Goal: Check status: Check status

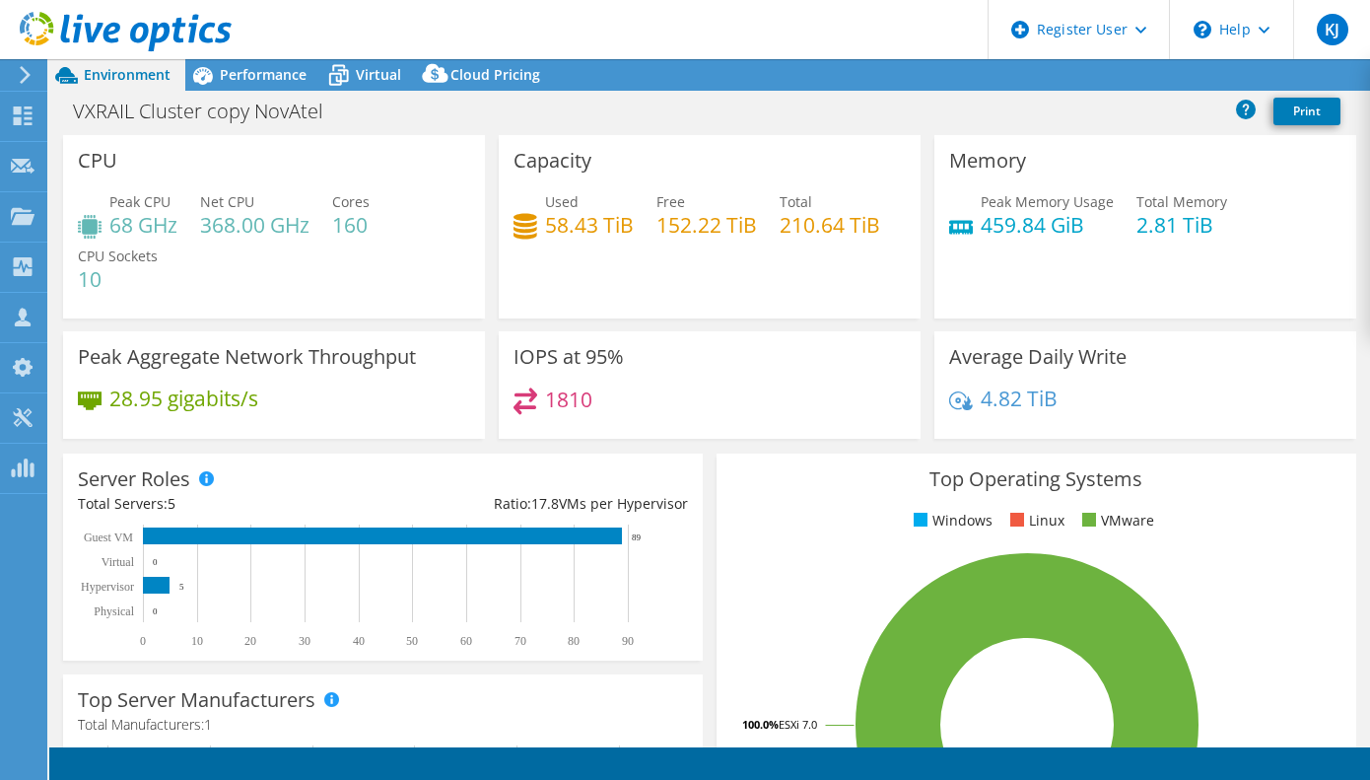
select select "[GEOGRAPHIC_DATA]"
select select "USD"
click at [281, 82] on span "Performance" at bounding box center [263, 74] width 87 height 19
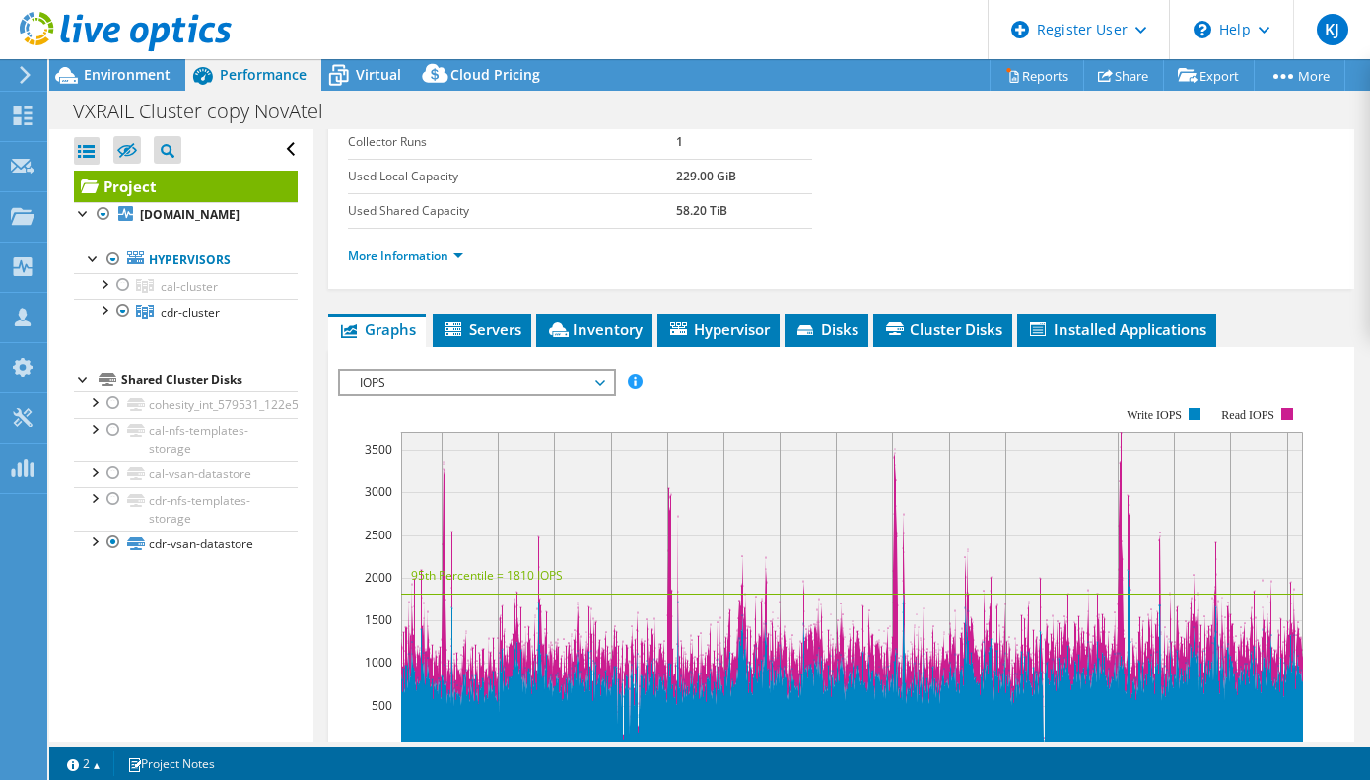
scroll to position [493, 0]
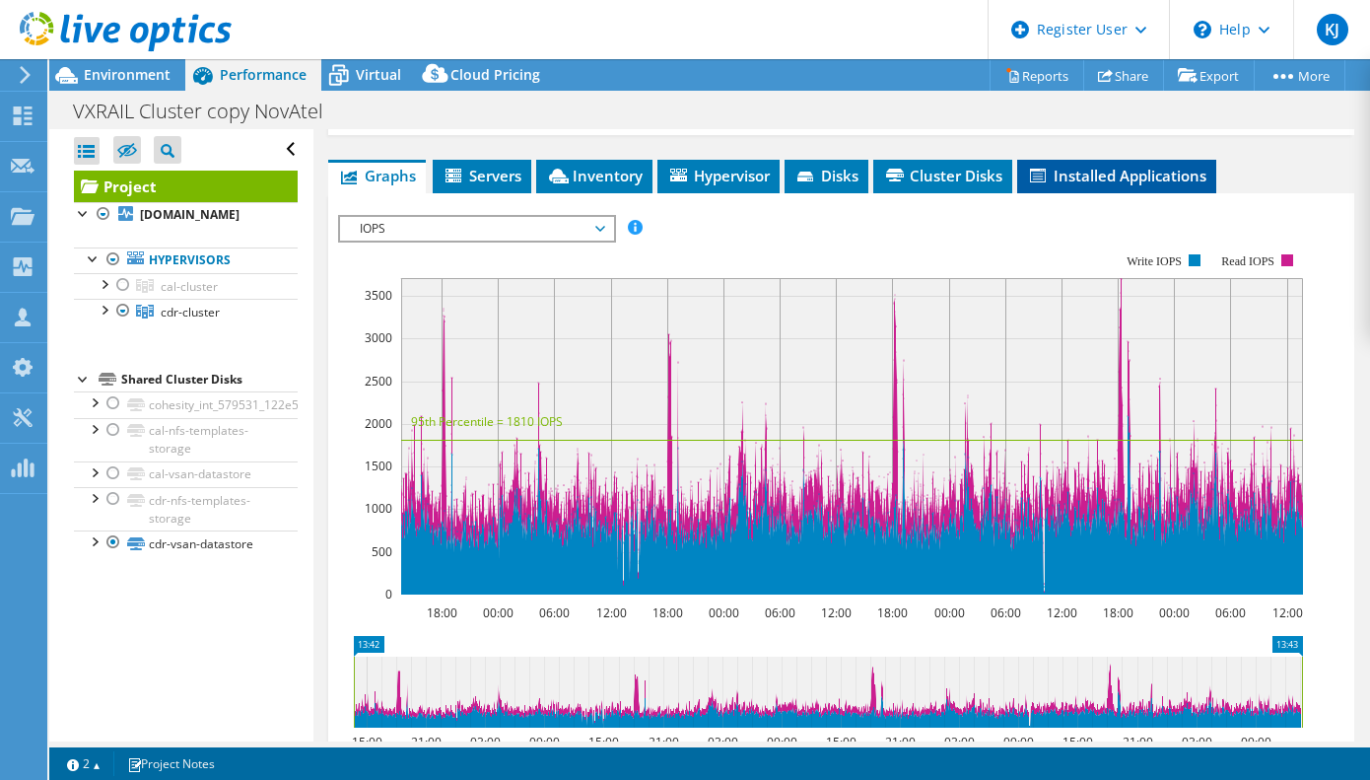
click at [1080, 180] on span "Installed Applications" at bounding box center [1116, 176] width 179 height 20
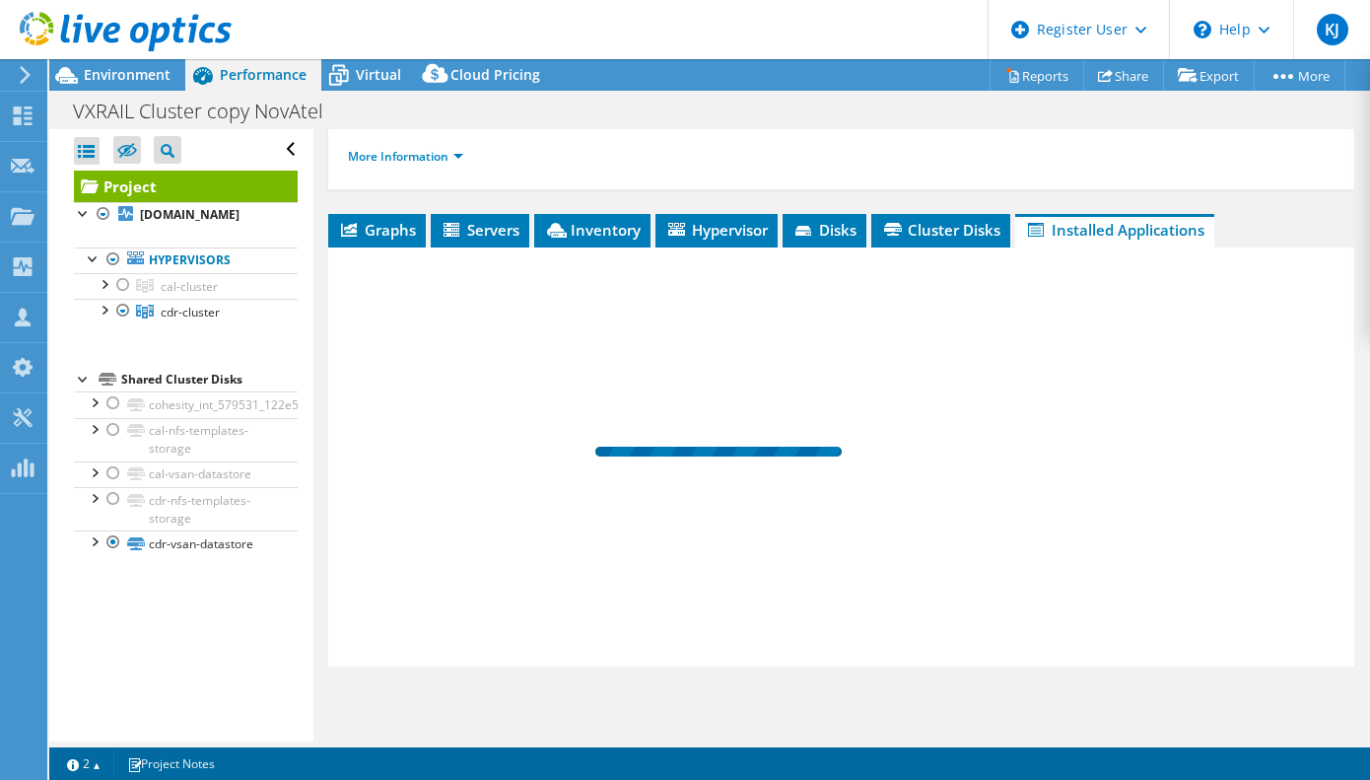
scroll to position [439, 0]
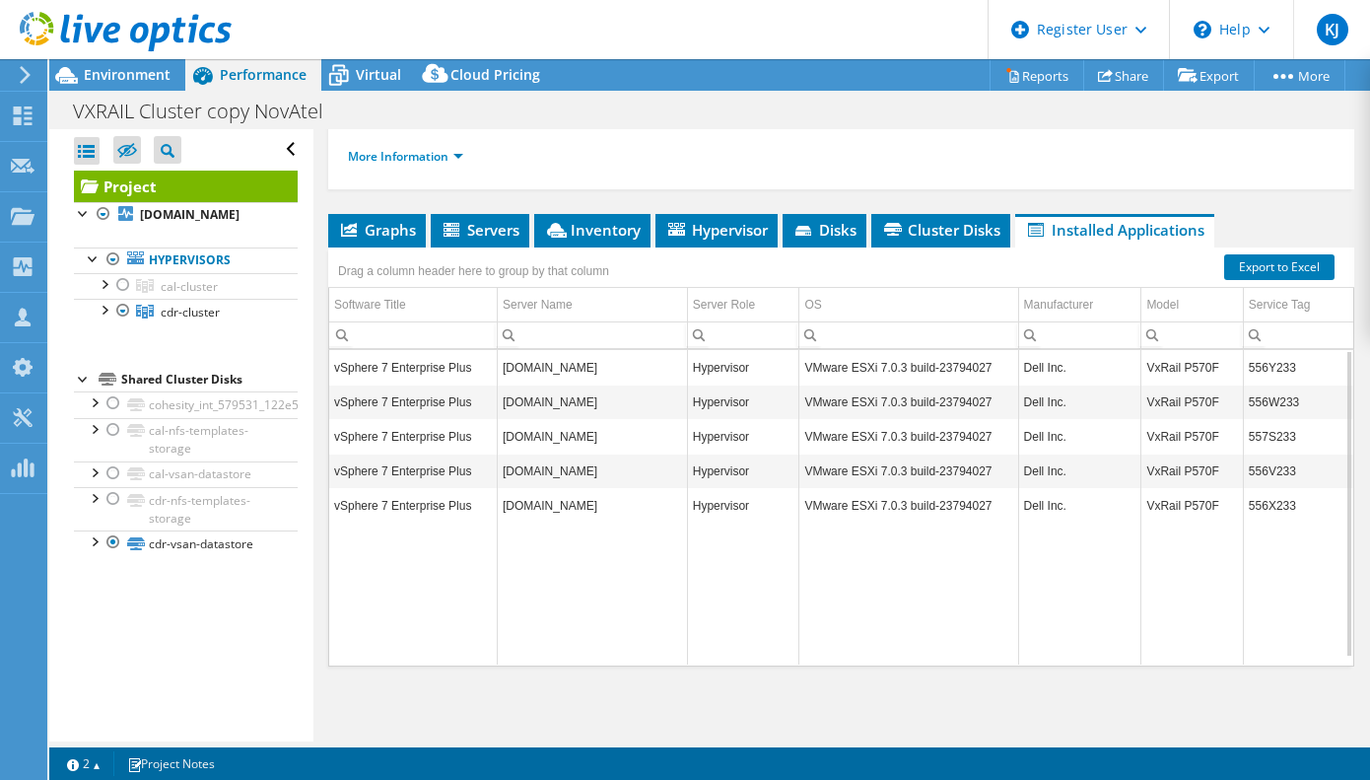
click at [1257, 368] on td "556Y233" at bounding box center [1298, 367] width 110 height 34
copy td "556Y233"
click at [197, 295] on span "cal-cluster" at bounding box center [189, 286] width 57 height 17
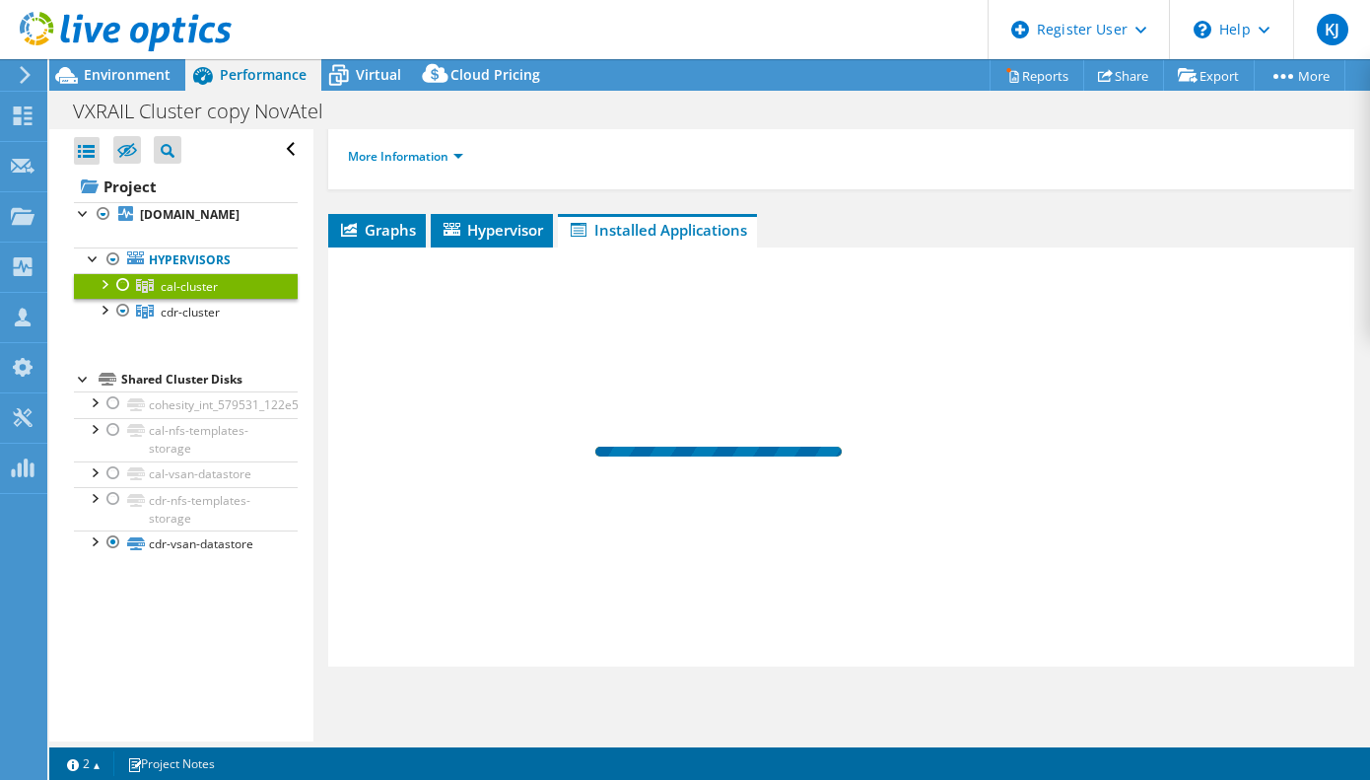
scroll to position [293, 0]
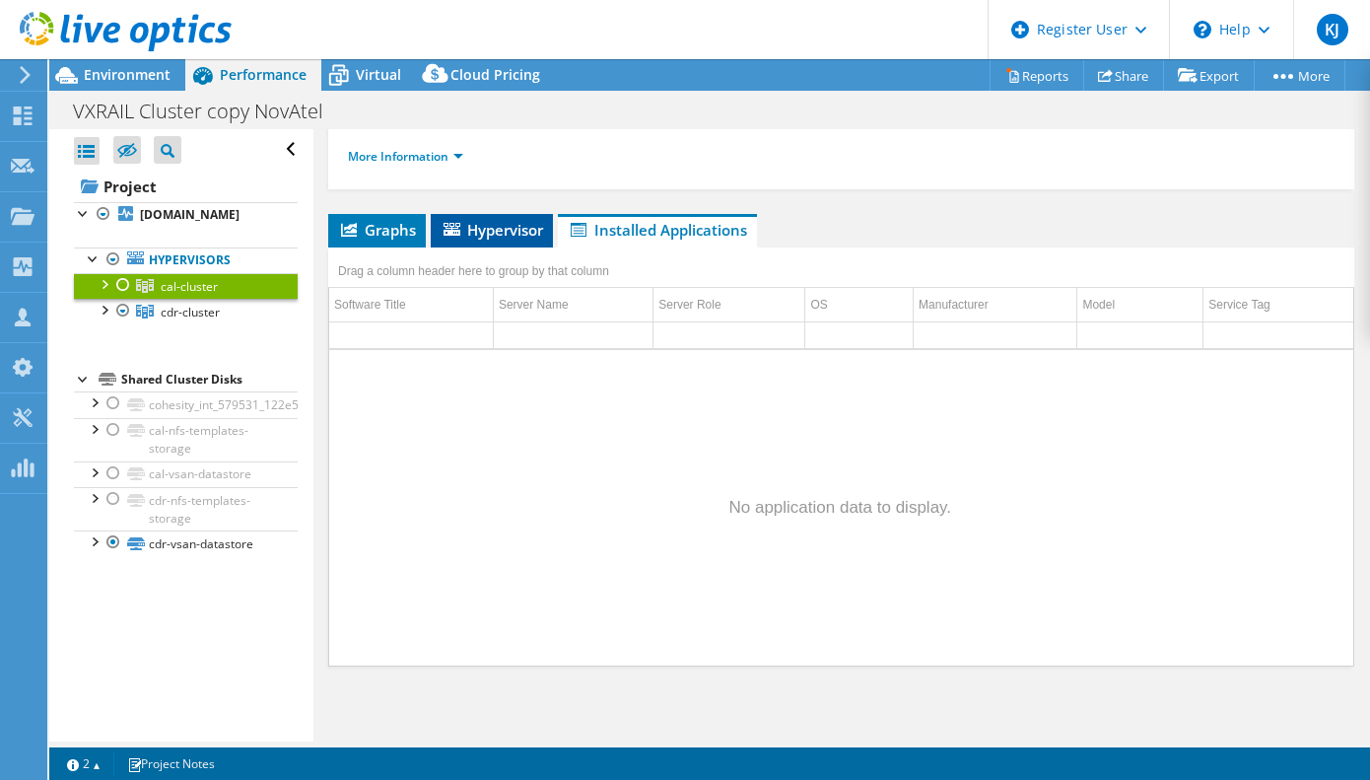
click at [502, 239] on span "Hypervisor" at bounding box center [492, 230] width 103 height 20
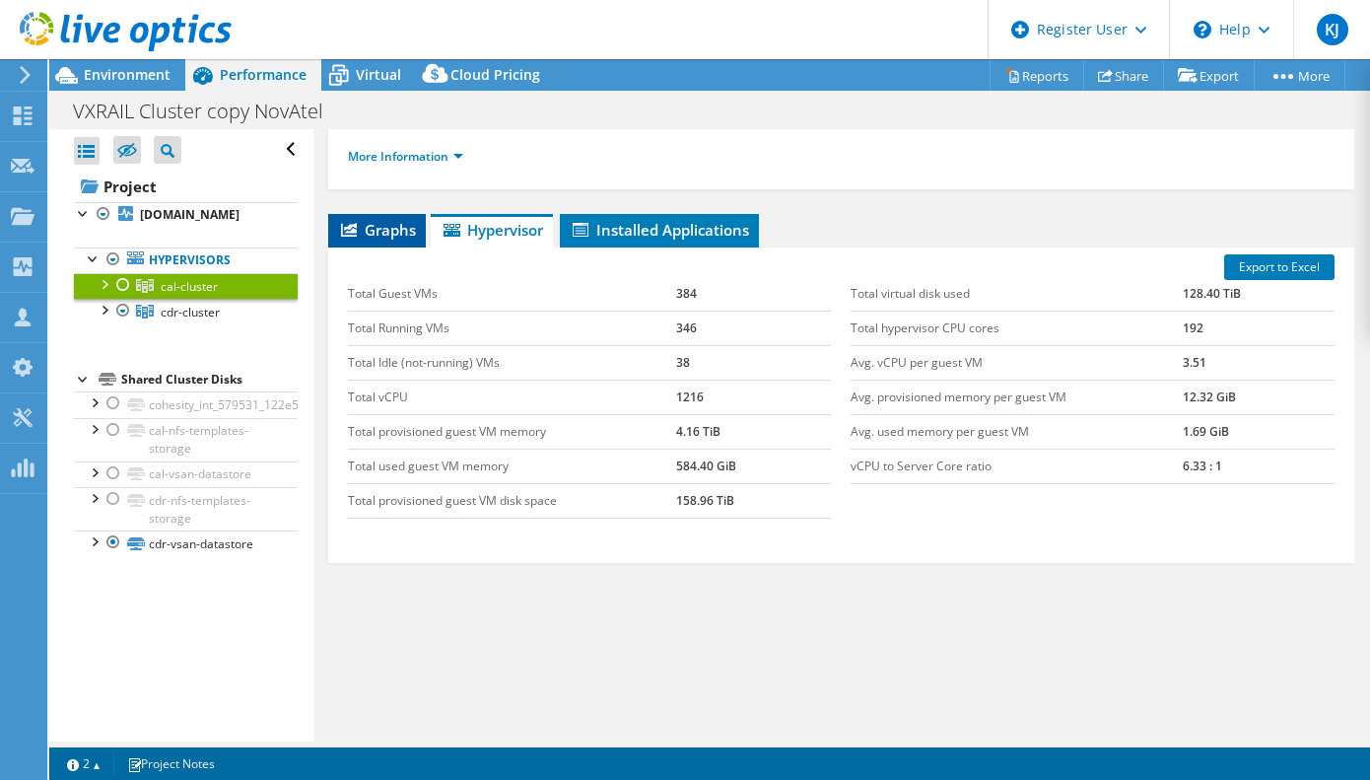
click at [392, 238] on span "Graphs" at bounding box center [377, 230] width 78 height 20
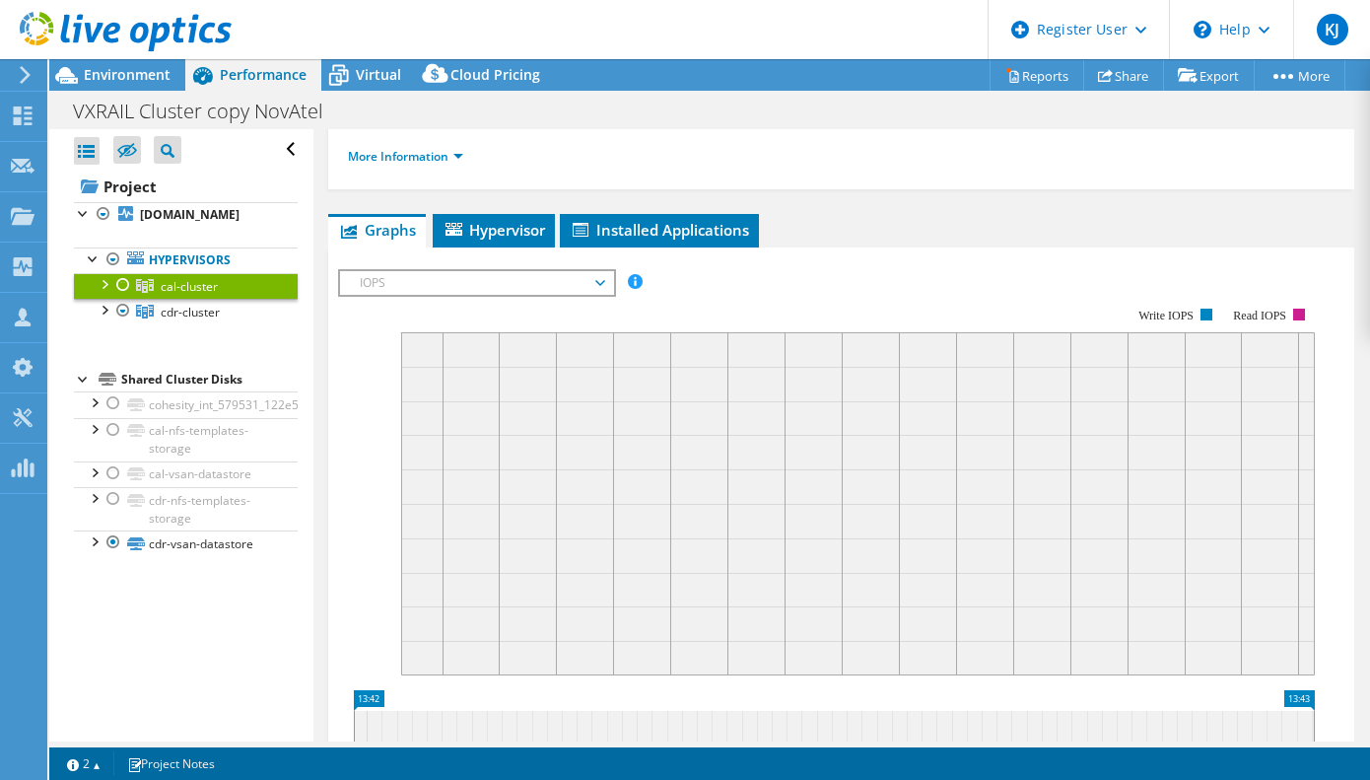
scroll to position [439, 0]
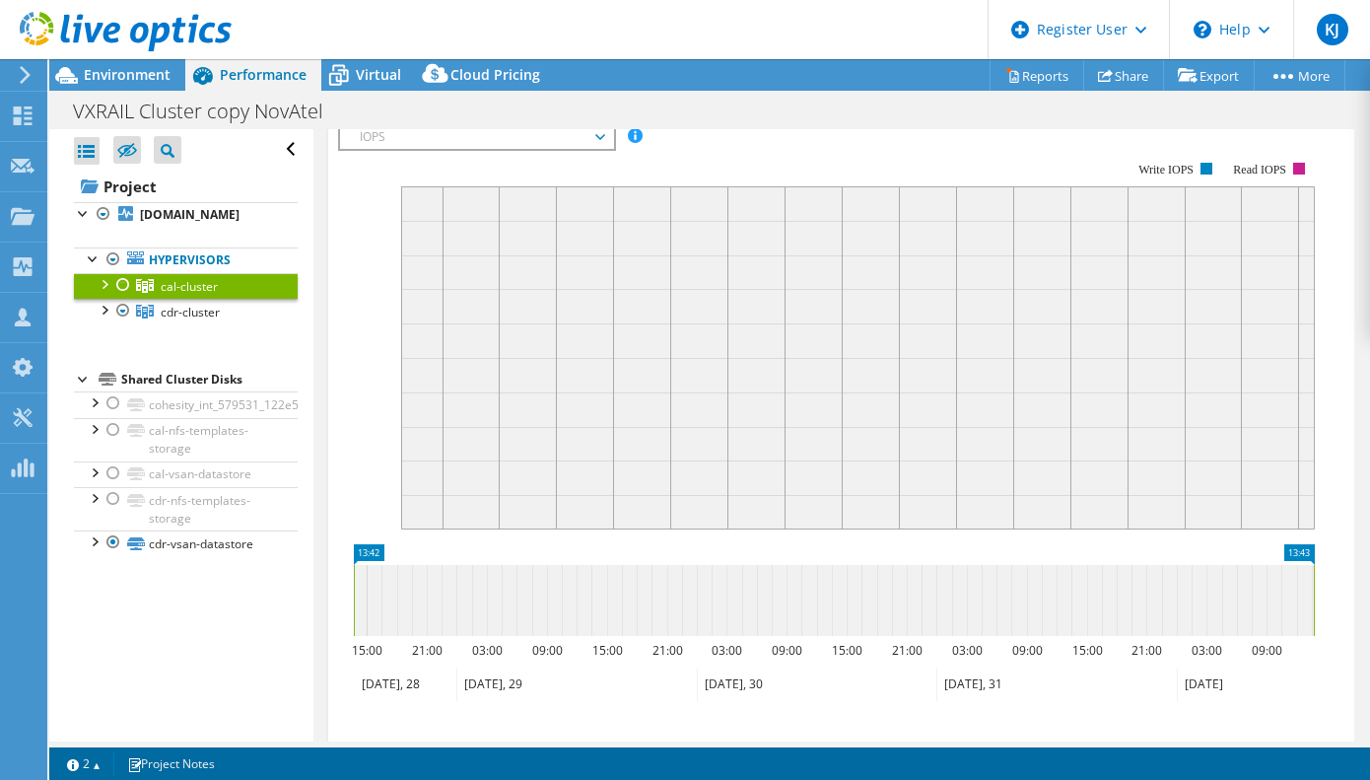
click at [118, 297] on div at bounding box center [123, 285] width 20 height 24
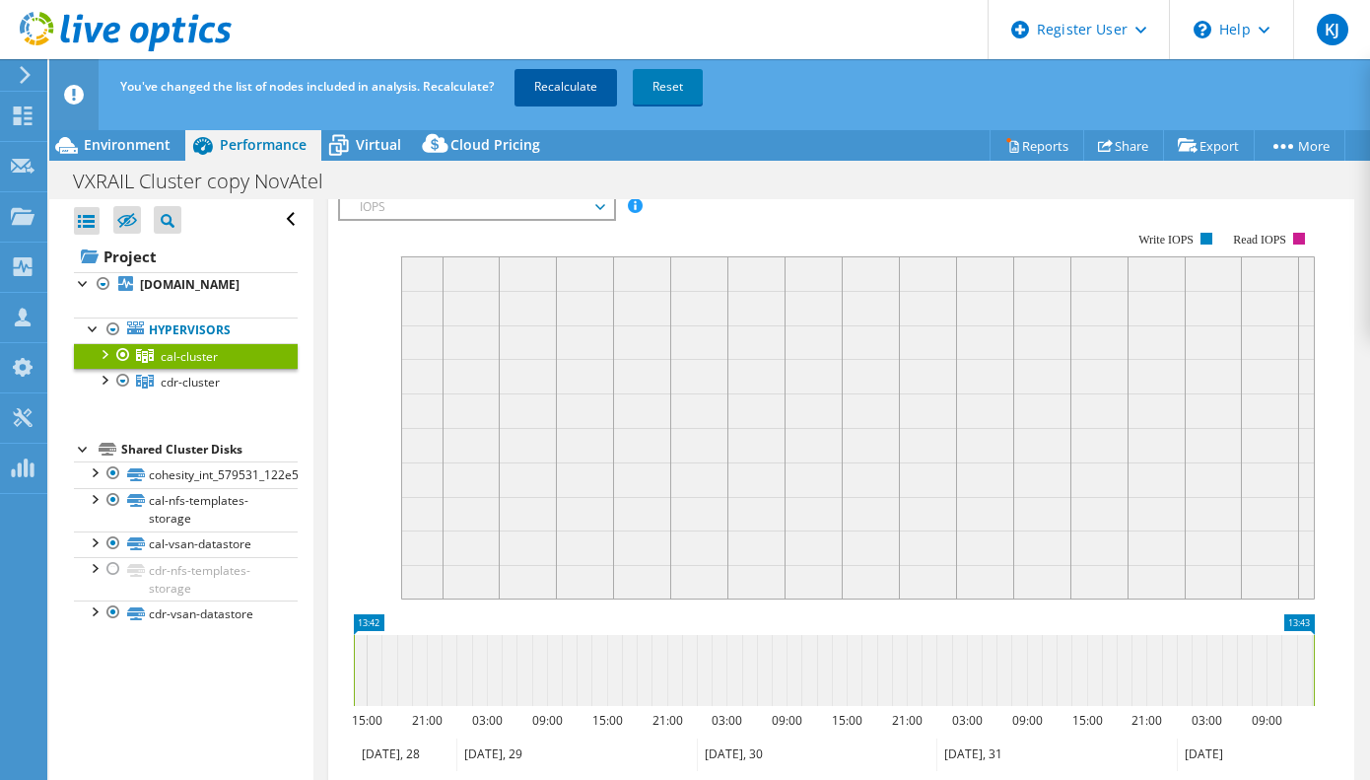
click at [590, 94] on link "Recalculate" at bounding box center [565, 86] width 103 height 35
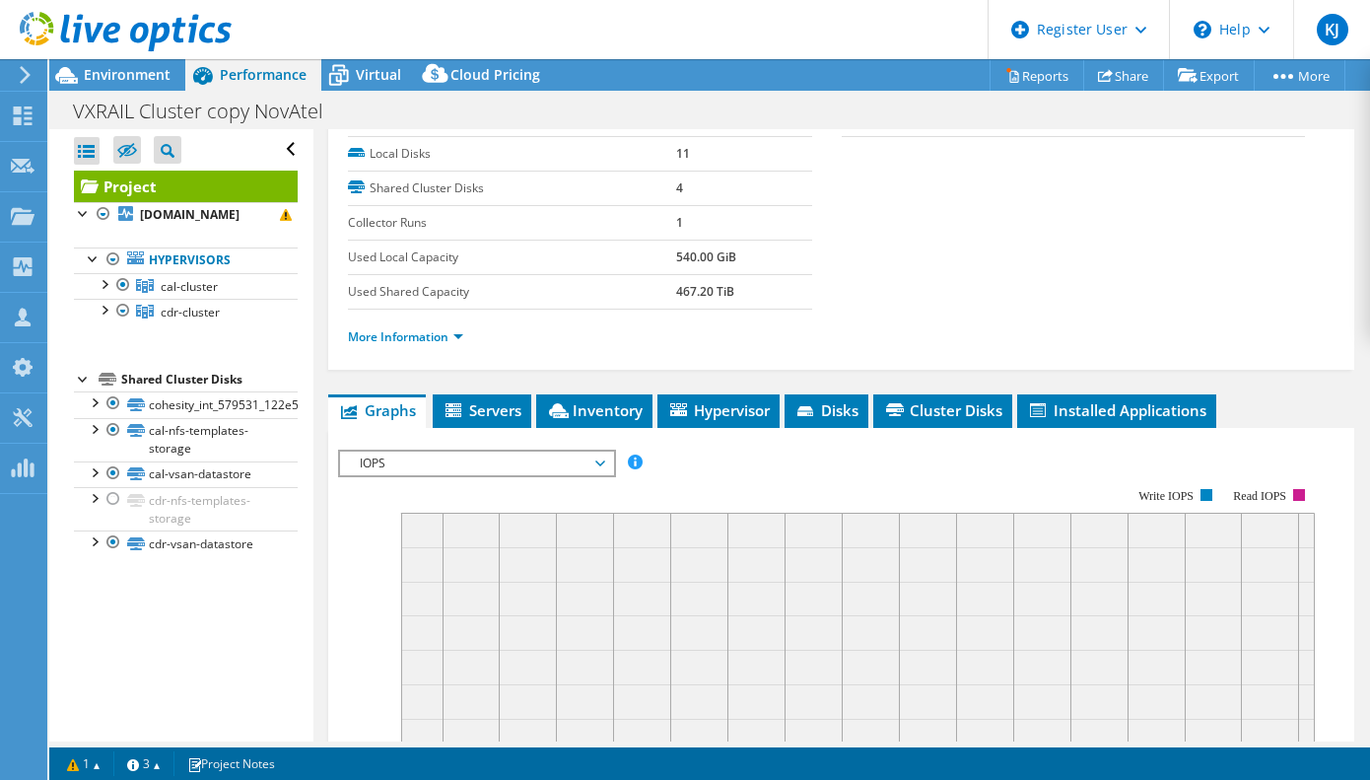
scroll to position [340, 0]
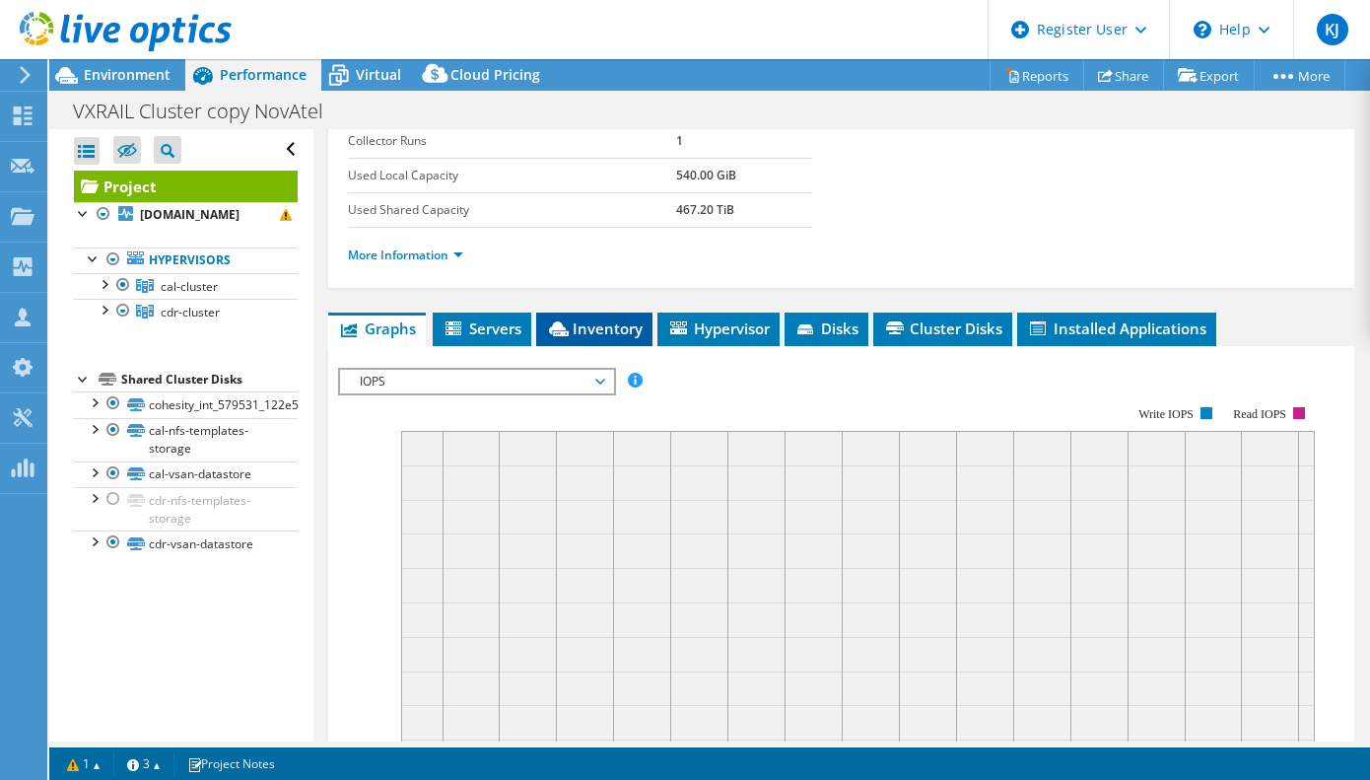
click at [608, 335] on span "Inventory" at bounding box center [594, 328] width 97 height 20
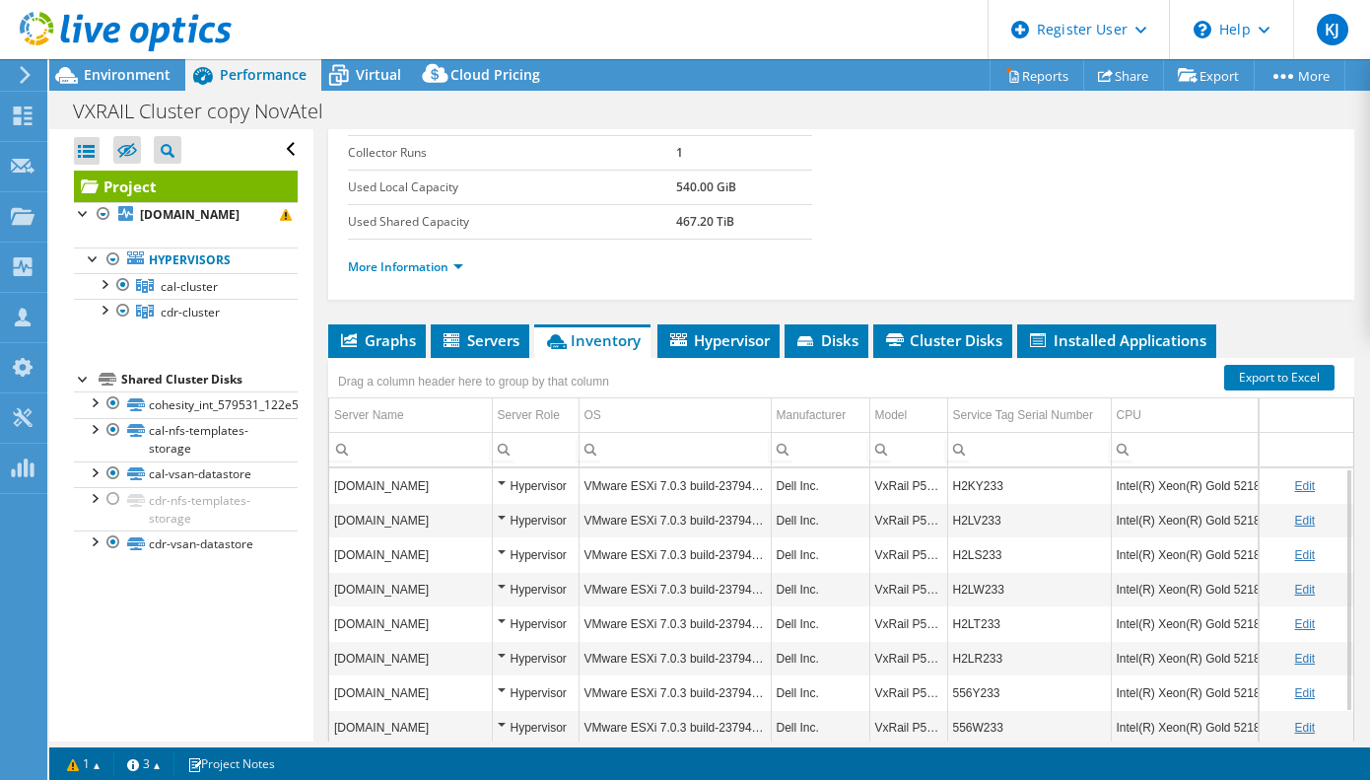
scroll to position [394, 0]
